Goal: Task Accomplishment & Management: Complete application form

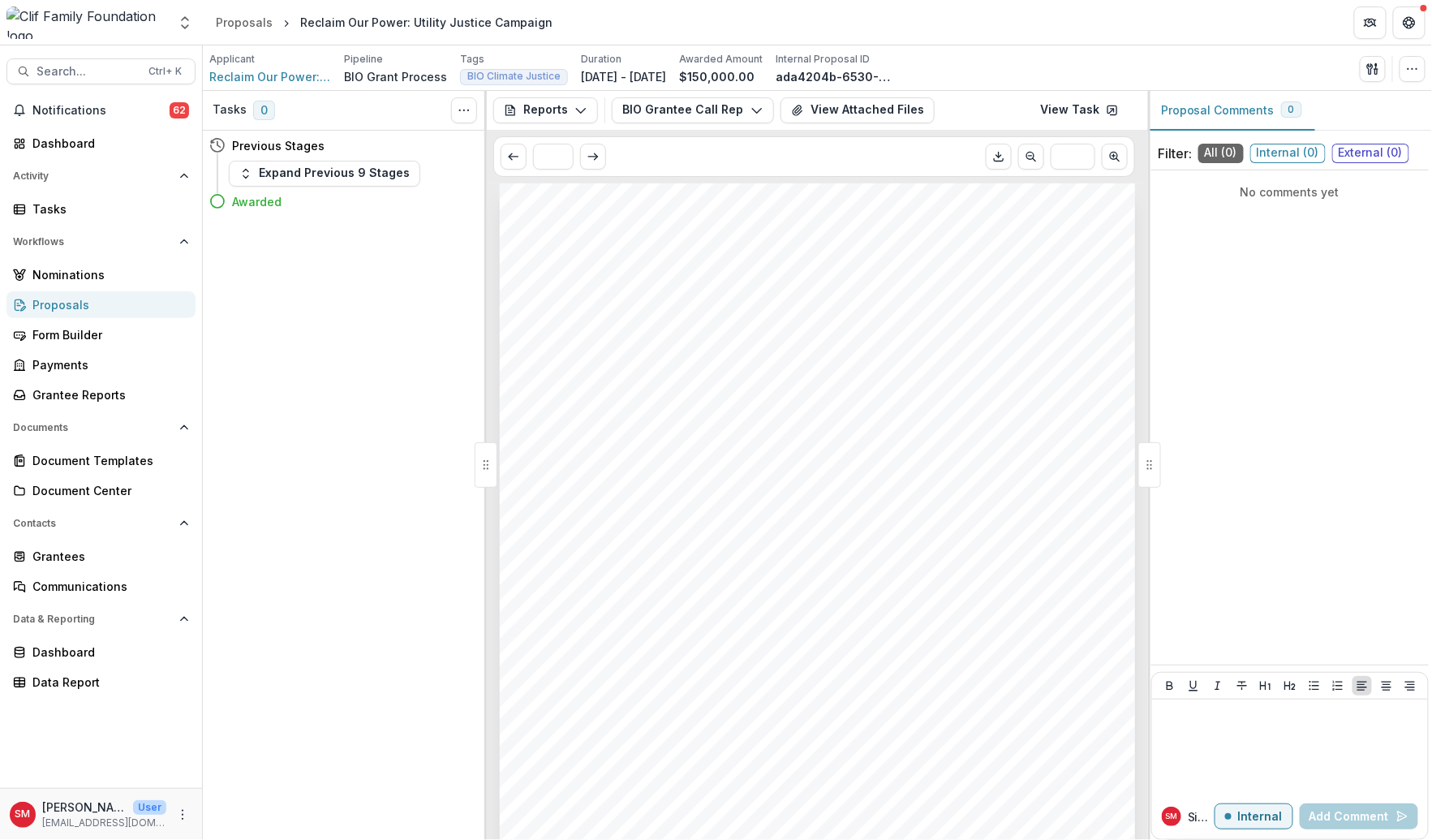
scroll to position [62, 0]
click at [137, 387] on div "Grantee Reports" at bounding box center [107, 395] width 150 height 17
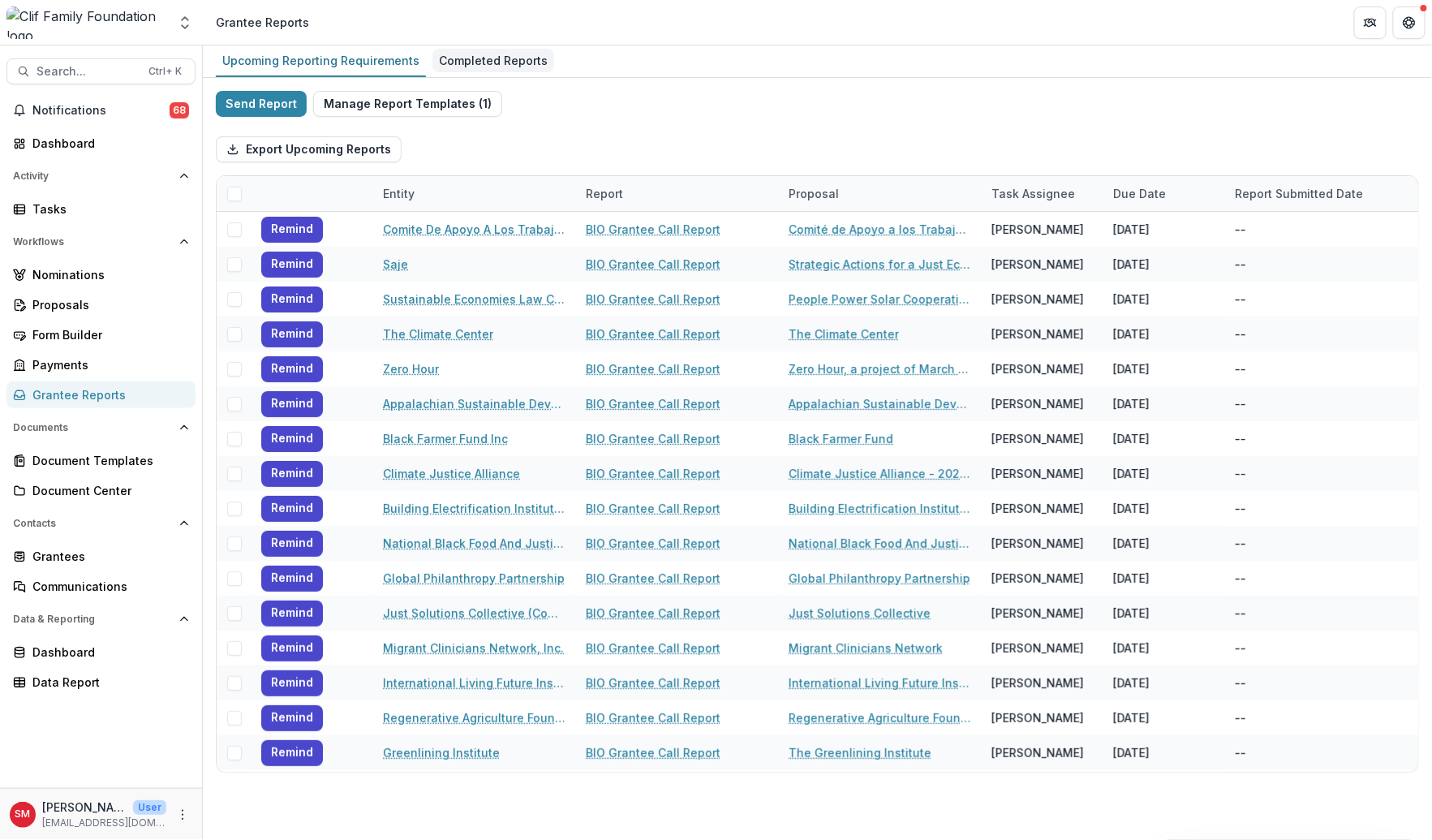
click at [518, 56] on div "Completed Reports" at bounding box center [493, 61] width 121 height 23
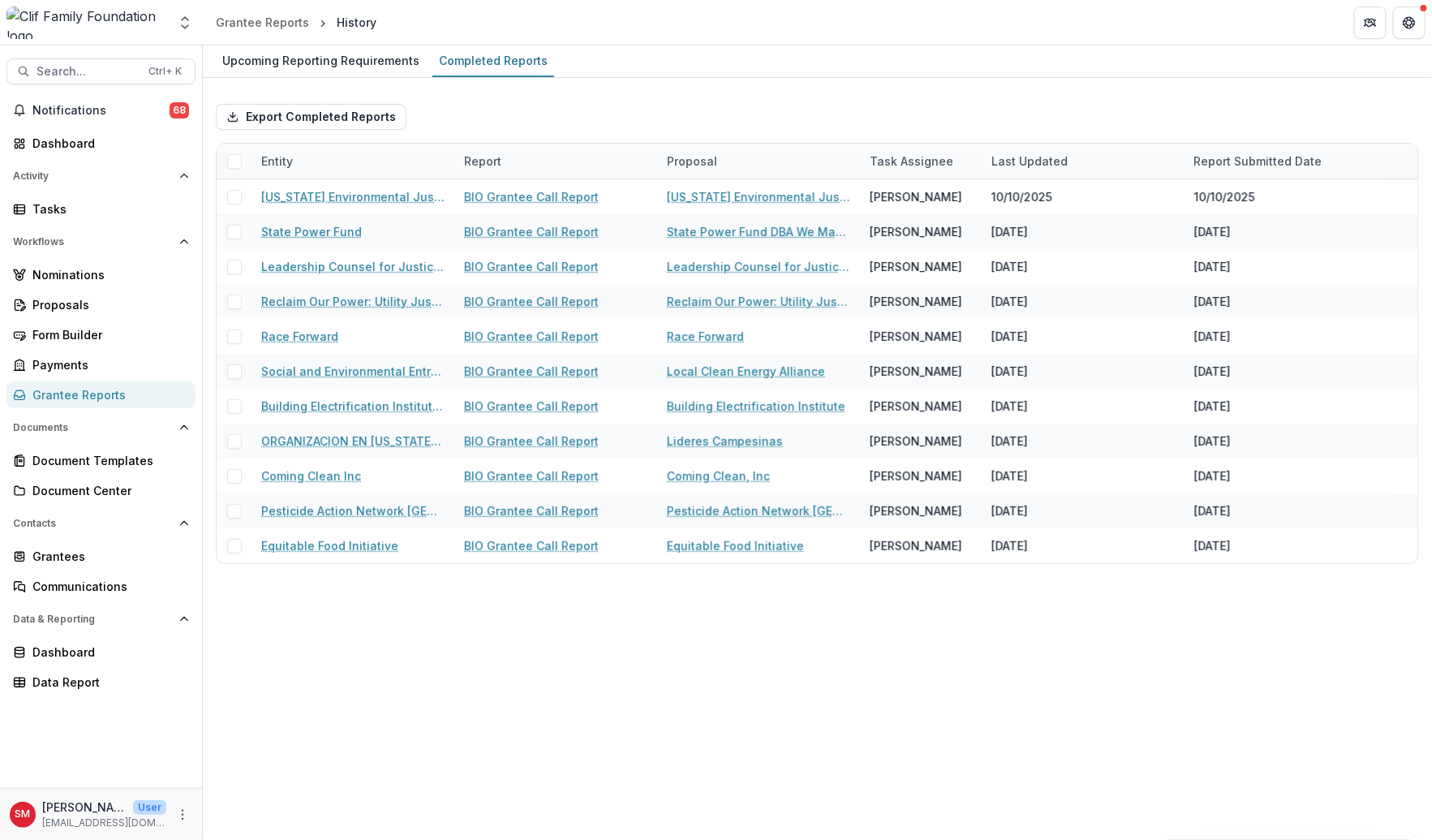
click at [492, 162] on div "Report" at bounding box center [483, 161] width 57 height 17
click at [913, 155] on div "Task Assignee" at bounding box center [911, 161] width 103 height 17
click at [920, 223] on span "Sort Ascending" at bounding box center [935, 229] width 86 height 13
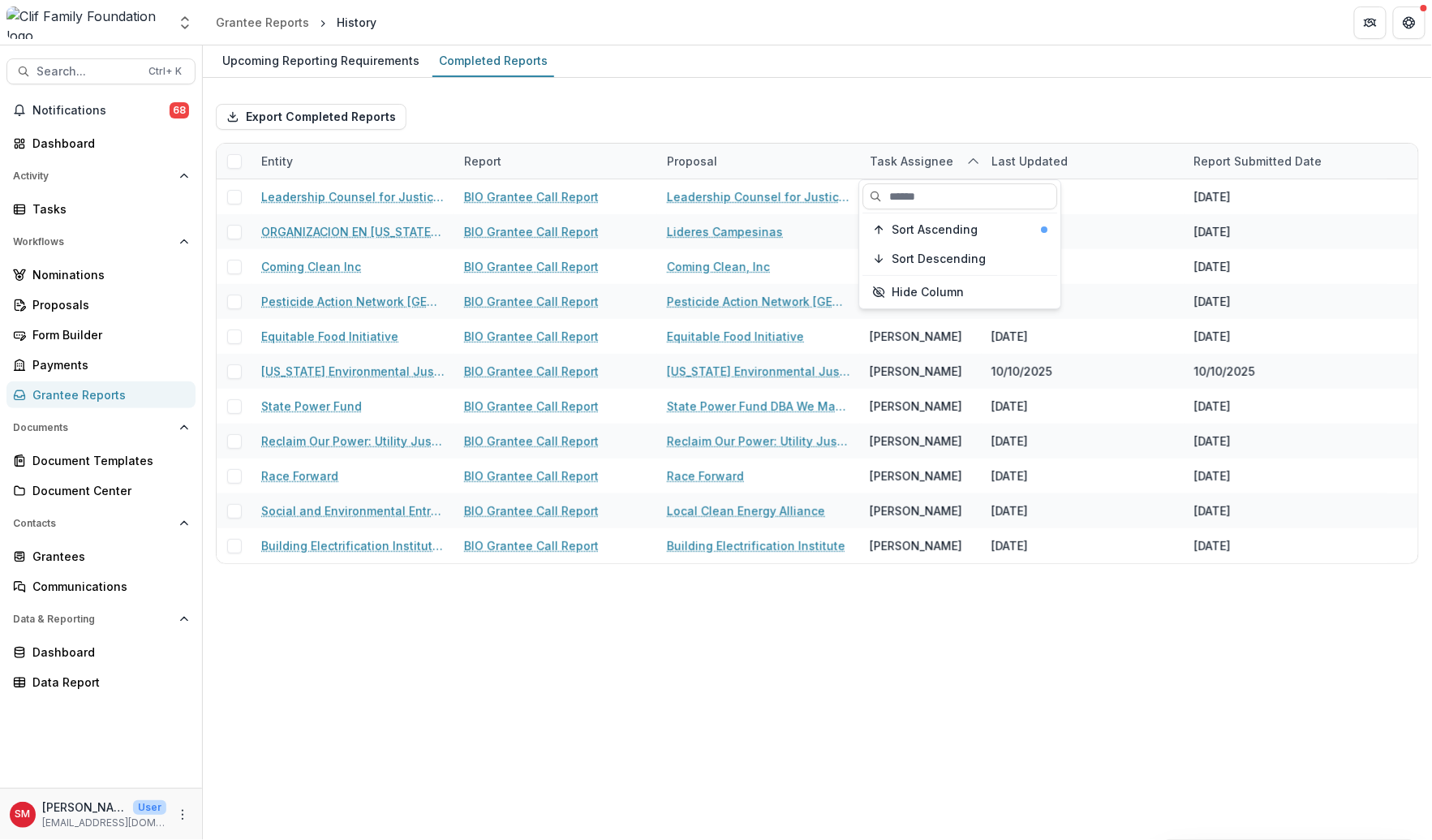
click at [898, 707] on div "Upcoming Reporting Requirements Completed Reports Export Completed Reports Enti…" at bounding box center [817, 443] width 1229 height 794
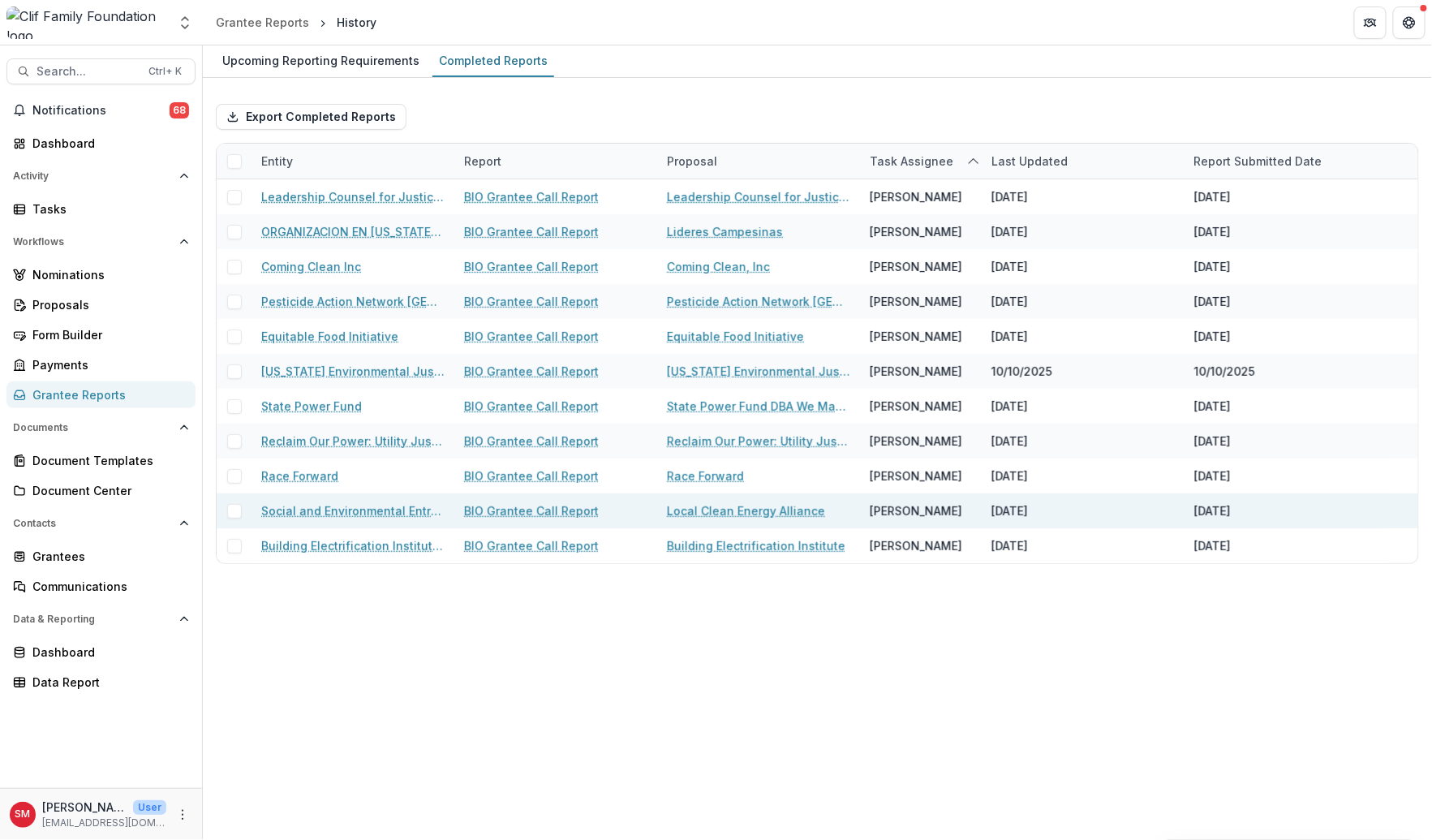
click at [473, 511] on link "BIO Grantee Call Report" at bounding box center [531, 511] width 135 height 17
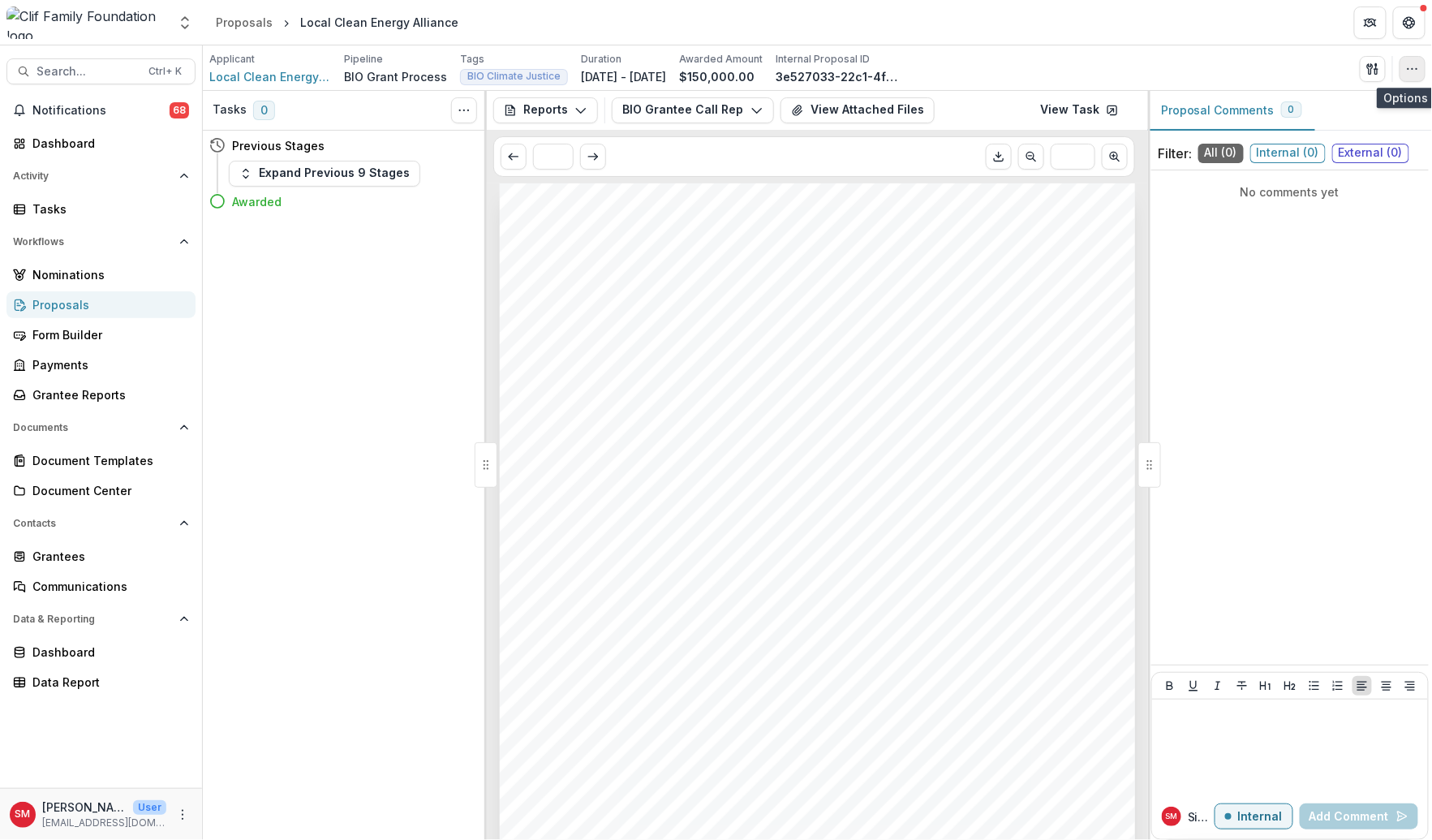
click at [1415, 76] on button "button" at bounding box center [1412, 69] width 26 height 26
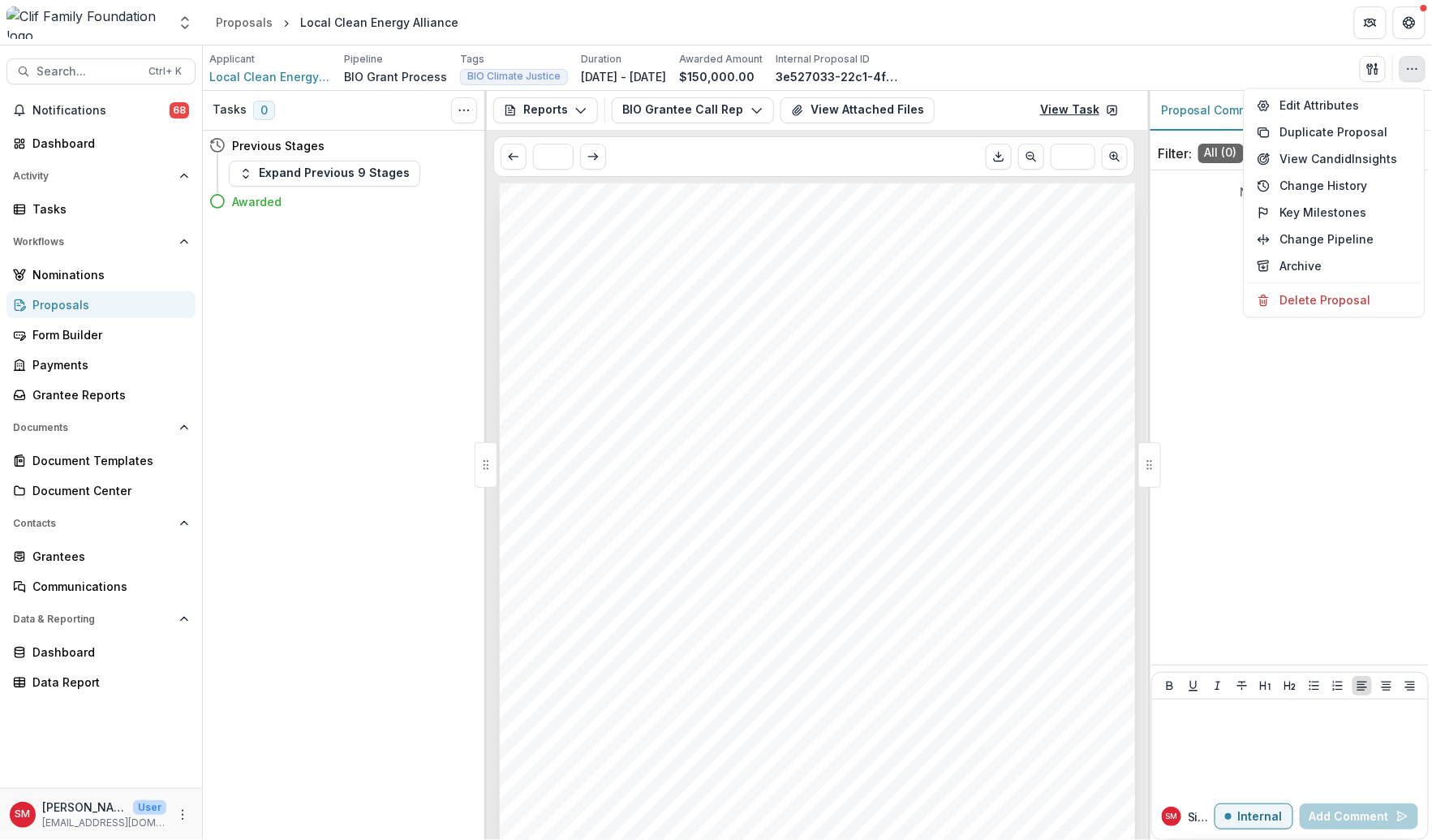
click at [1116, 111] on icon at bounding box center [1111, 110] width 9 height 9
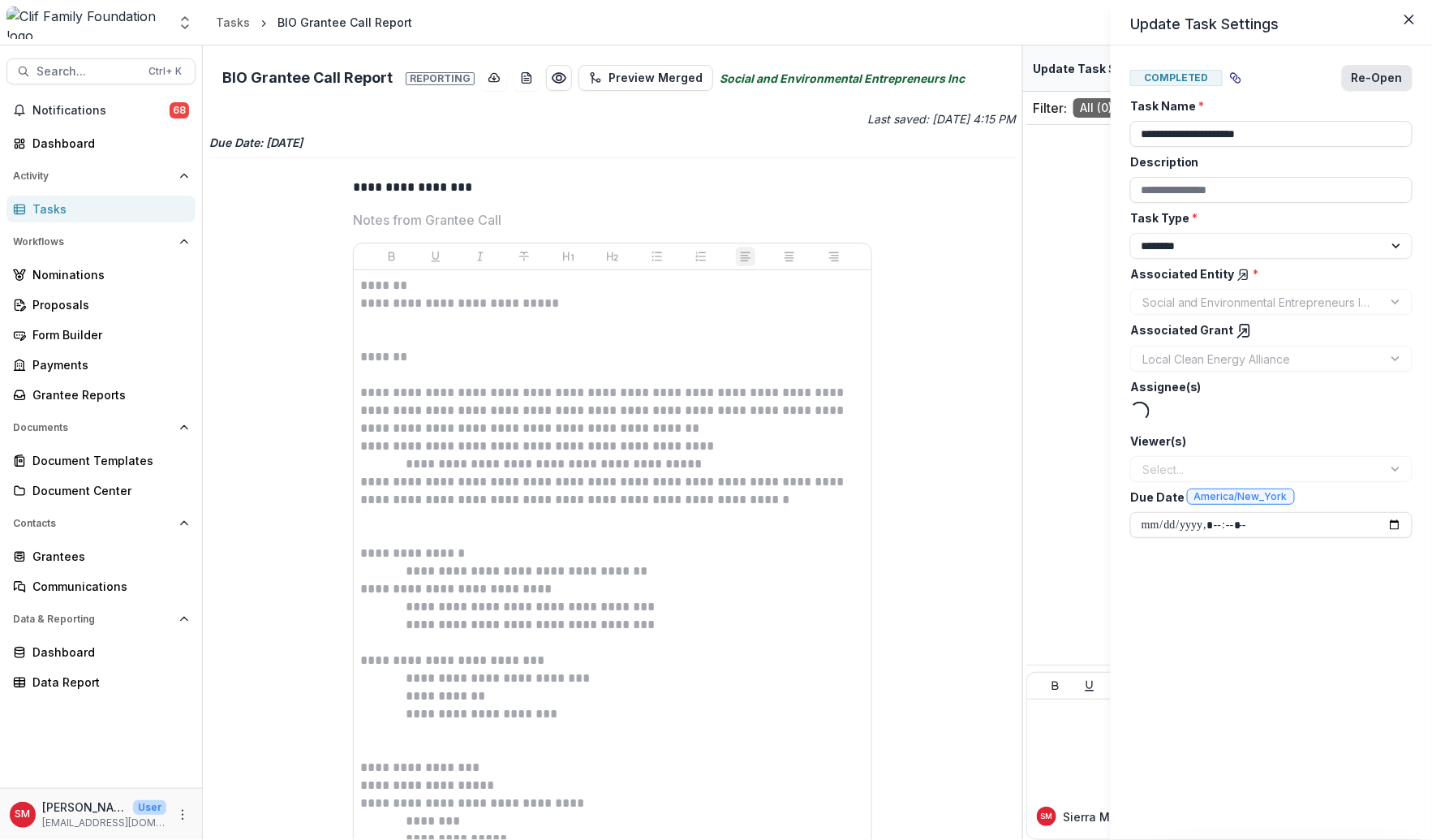
click at [1383, 70] on button "Re-Open" at bounding box center [1377, 78] width 71 height 26
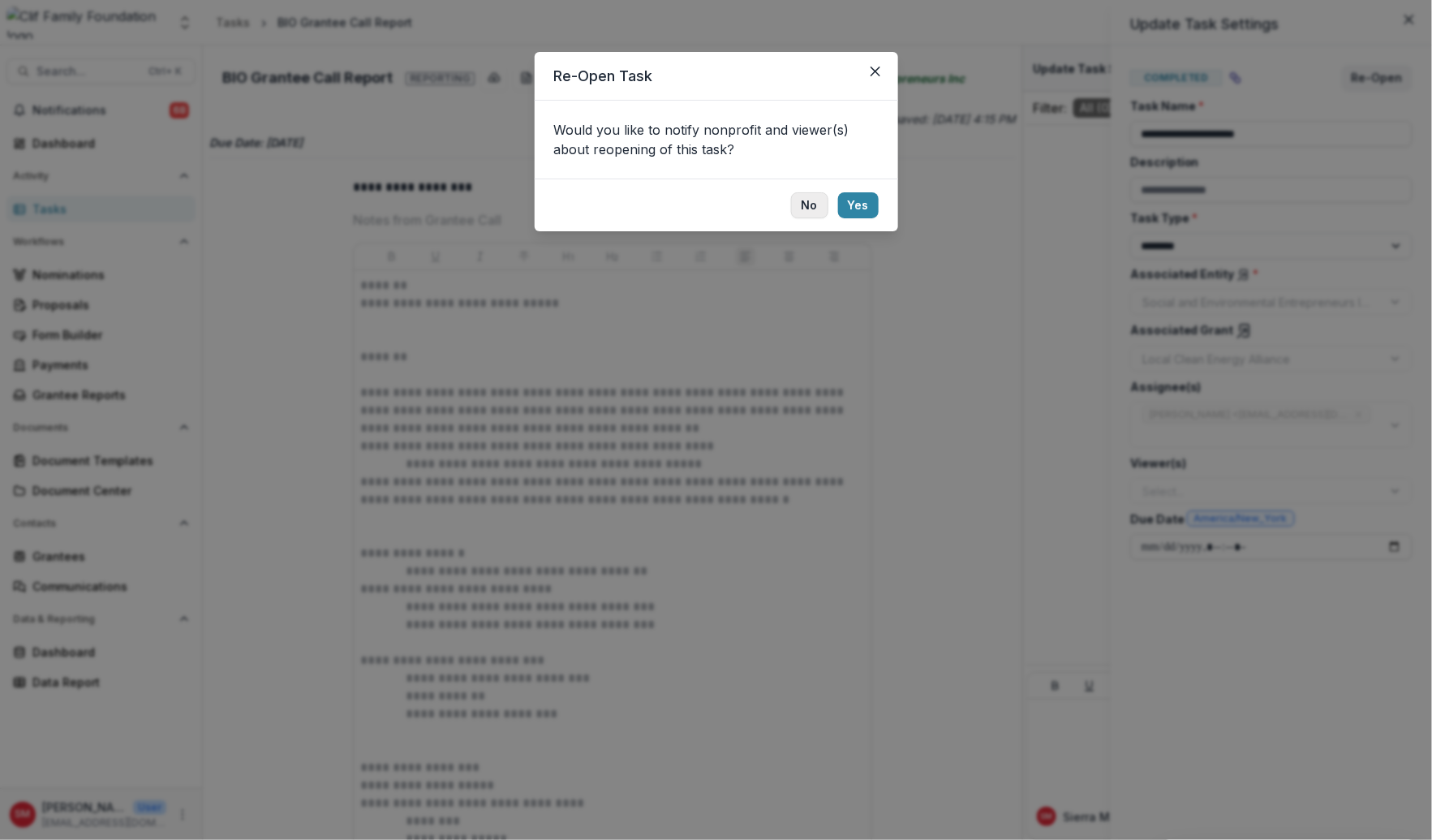
click at [820, 199] on button "No" at bounding box center [810, 204] width 37 height 26
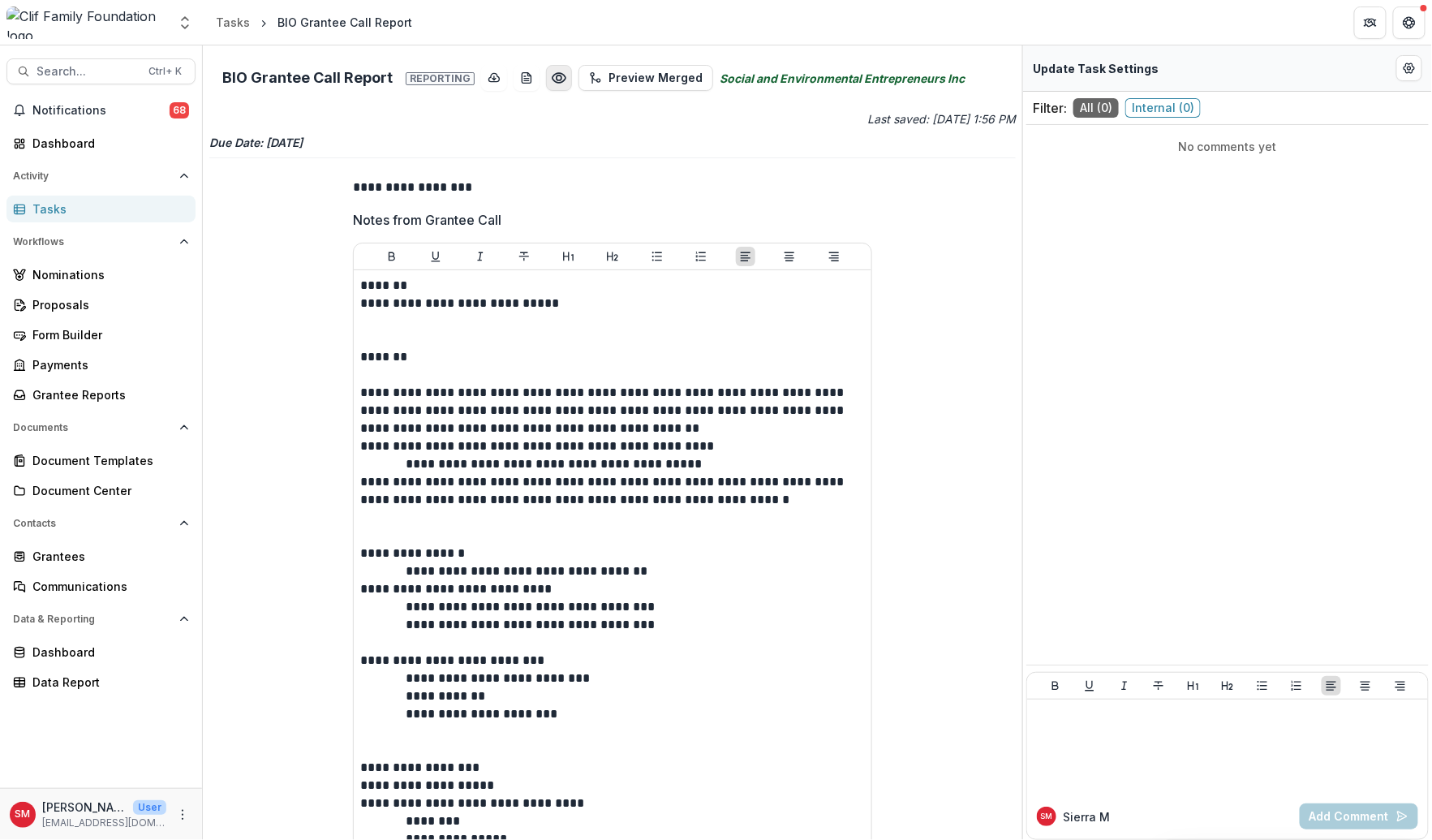
click at [555, 74] on icon "Preview a646f70e-5ca0-43bc-a496-8138b79a66e4.pdf" at bounding box center [559, 78] width 13 height 10
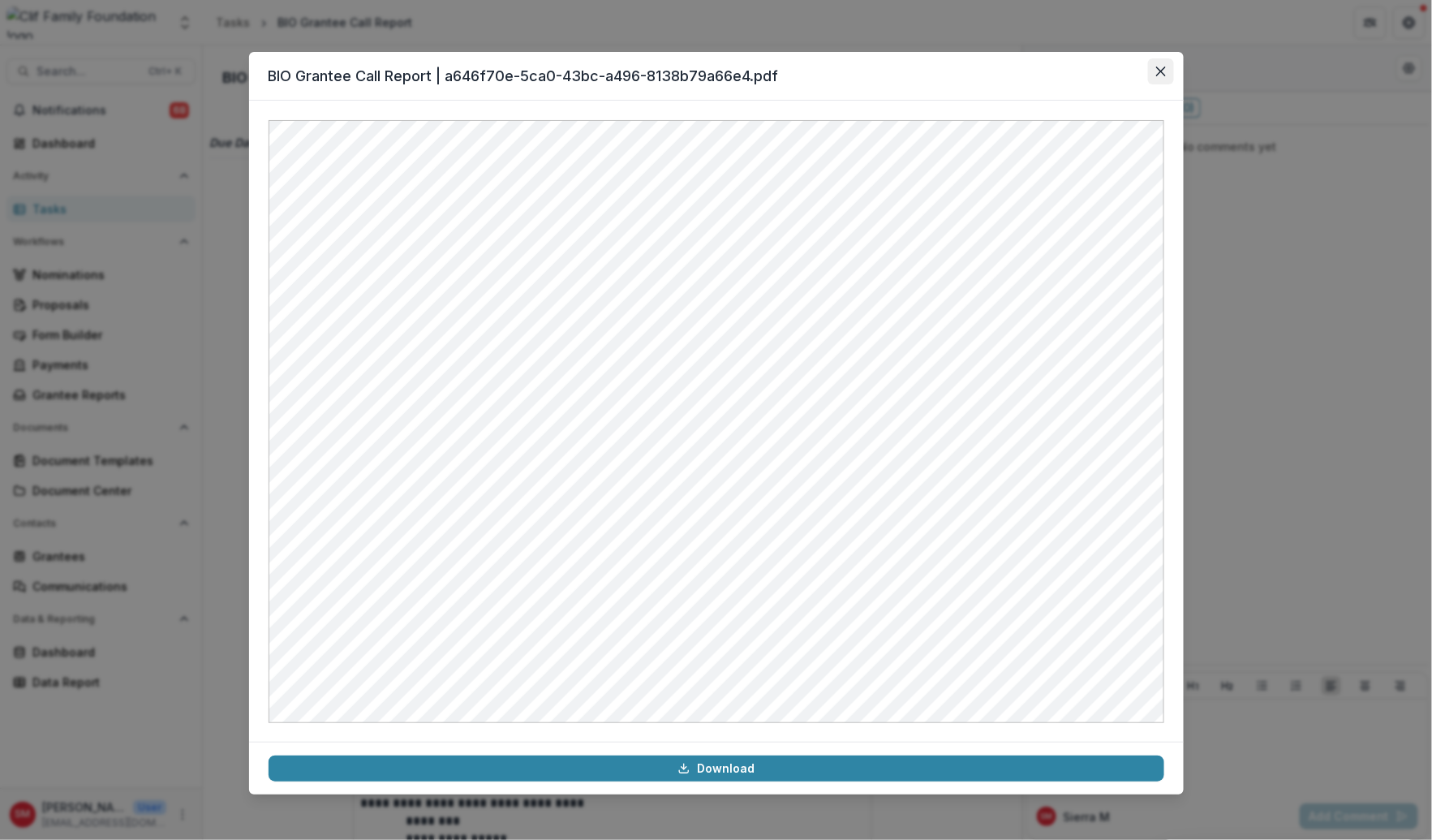
click at [1160, 72] on icon "Close" at bounding box center [1160, 71] width 10 height 10
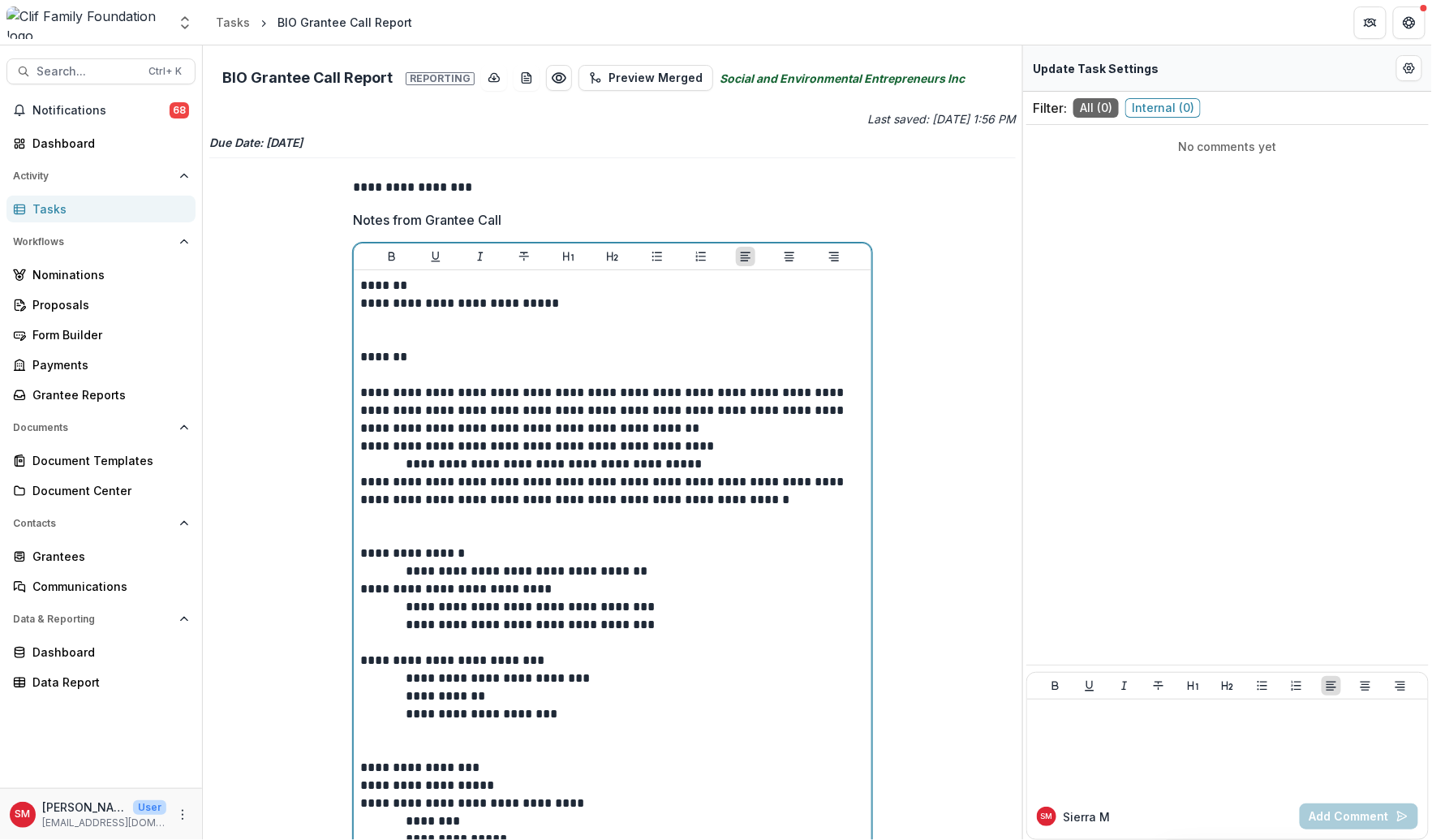
click at [799, 369] on p at bounding box center [612, 375] width 505 height 18
click at [568, 511] on p at bounding box center [612, 518] width 505 height 18
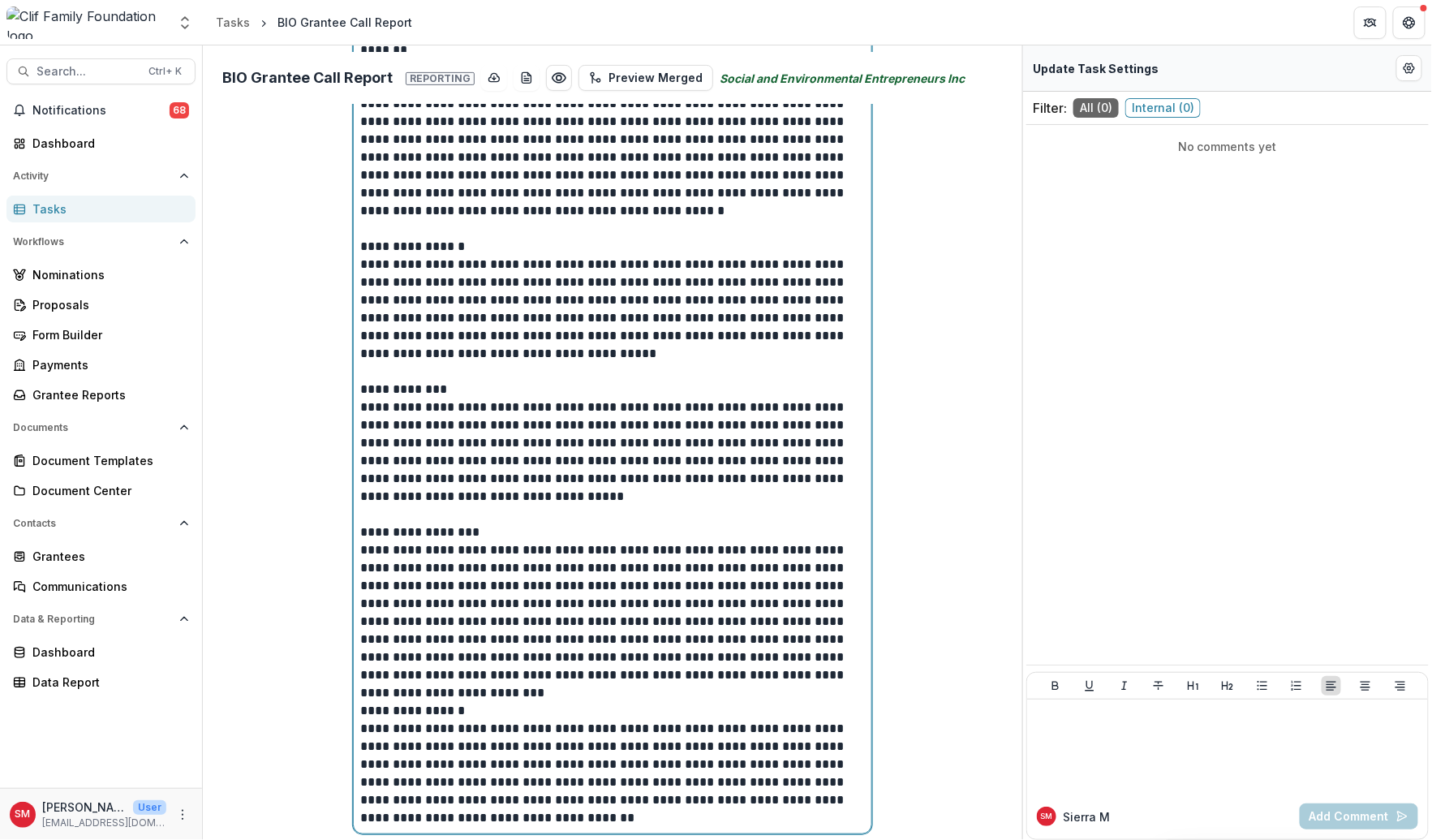
scroll to position [389, 0]
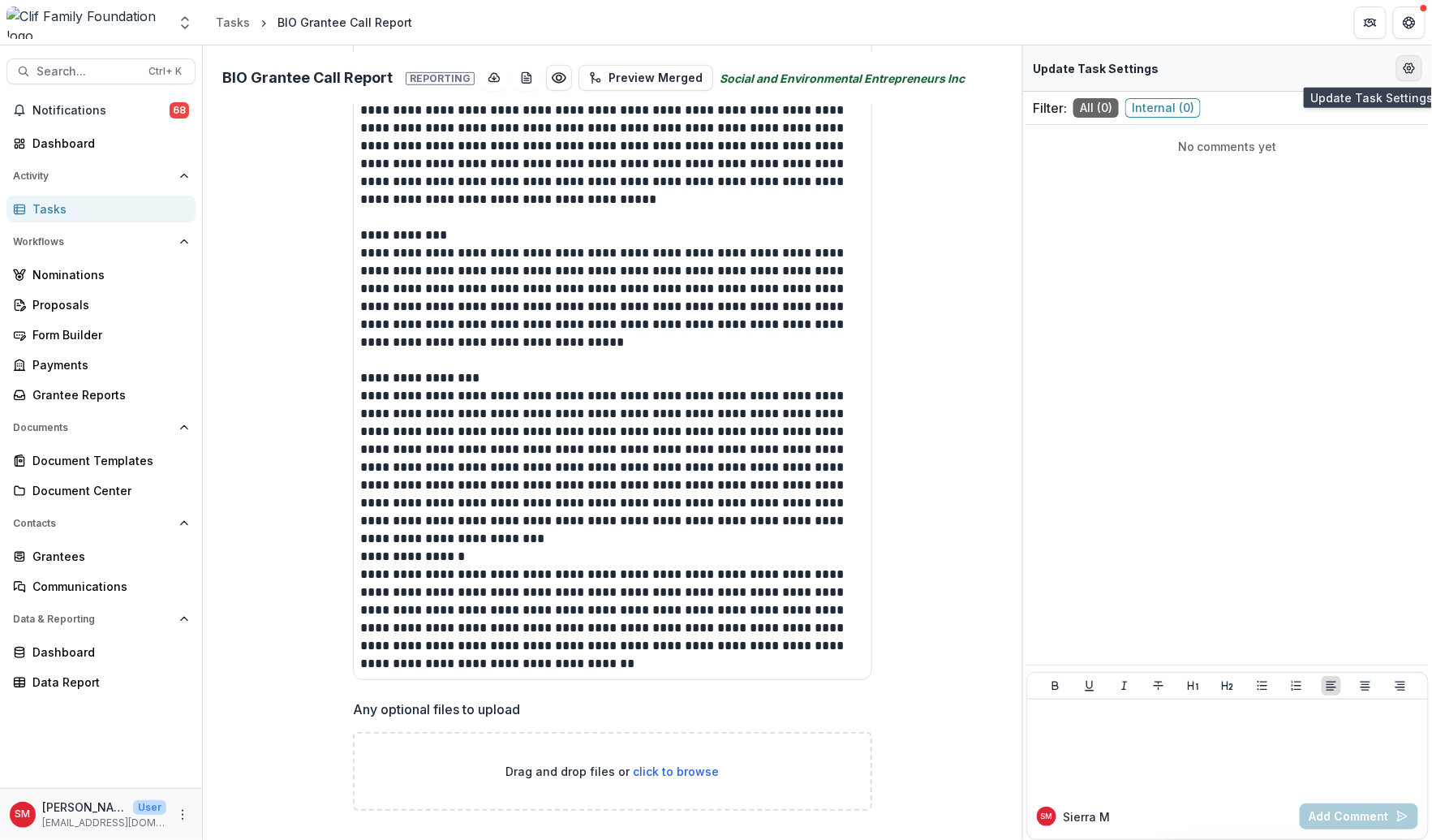
click at [1421, 64] on button "Edit Form Settings" at bounding box center [1409, 68] width 26 height 26
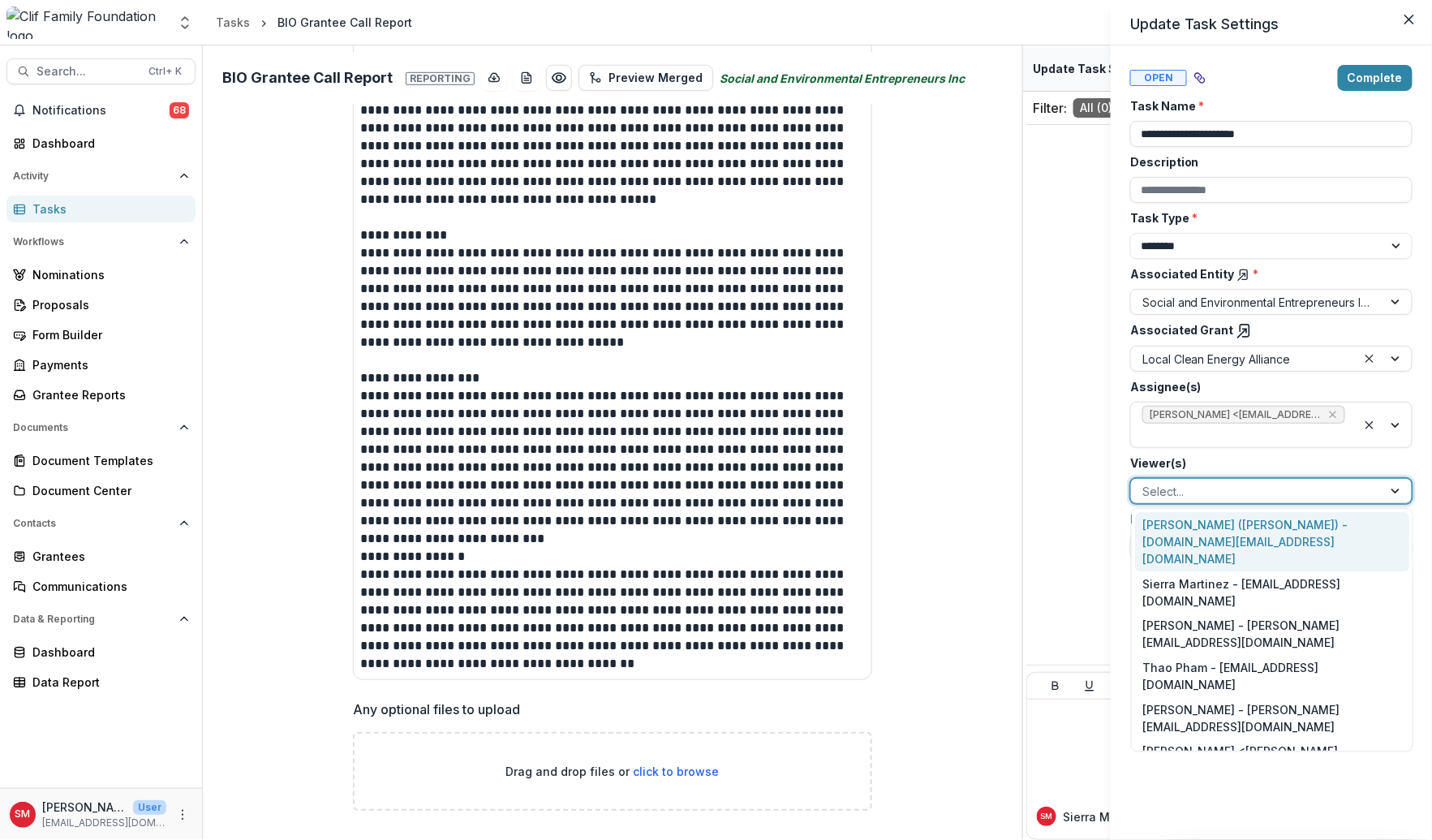
click at [1392, 488] on div at bounding box center [1397, 490] width 29 height 24
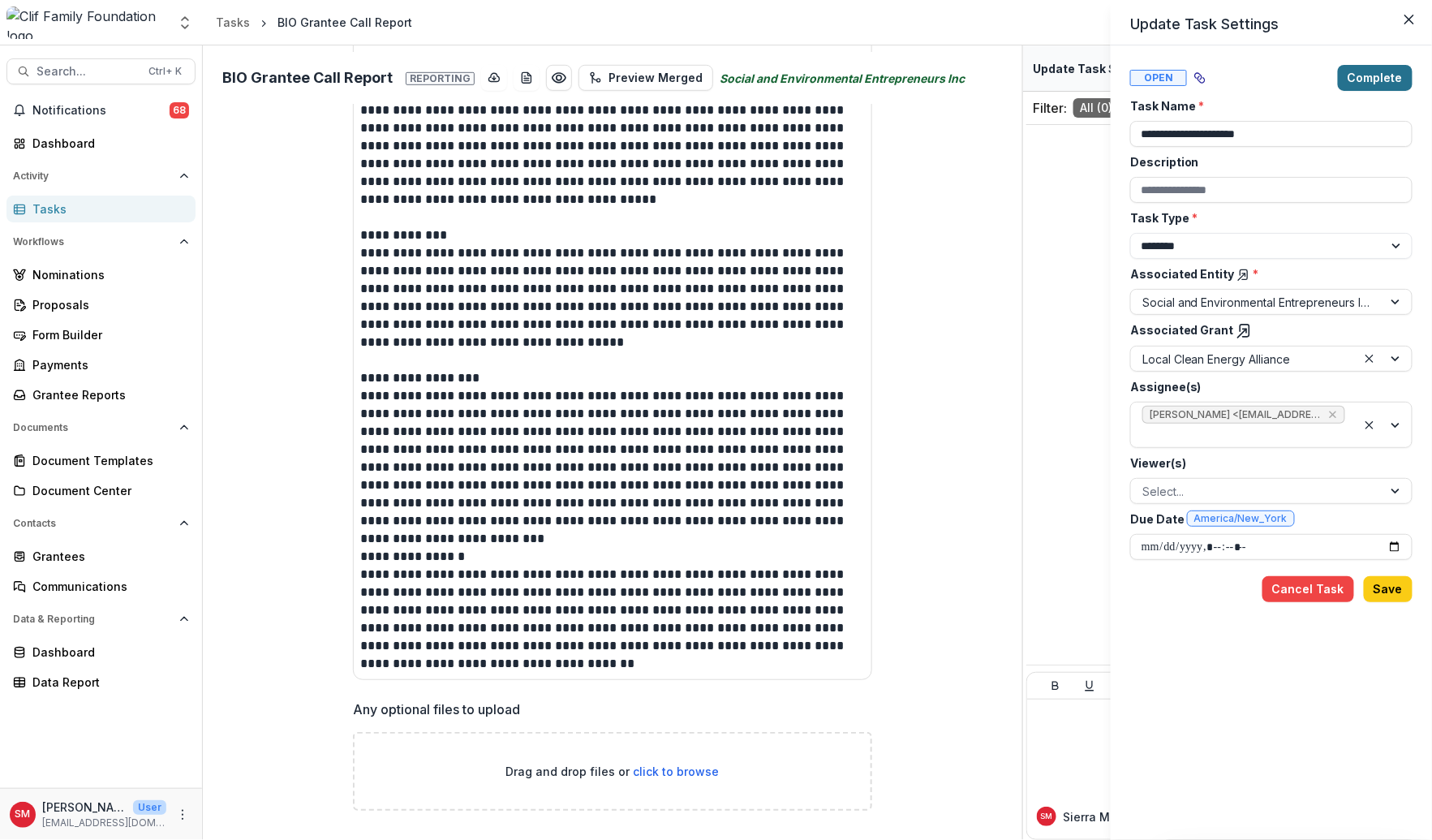
click at [1401, 87] on button "Complete" at bounding box center [1376, 78] width 75 height 26
